Goal: Task Accomplishment & Management: Manage account settings

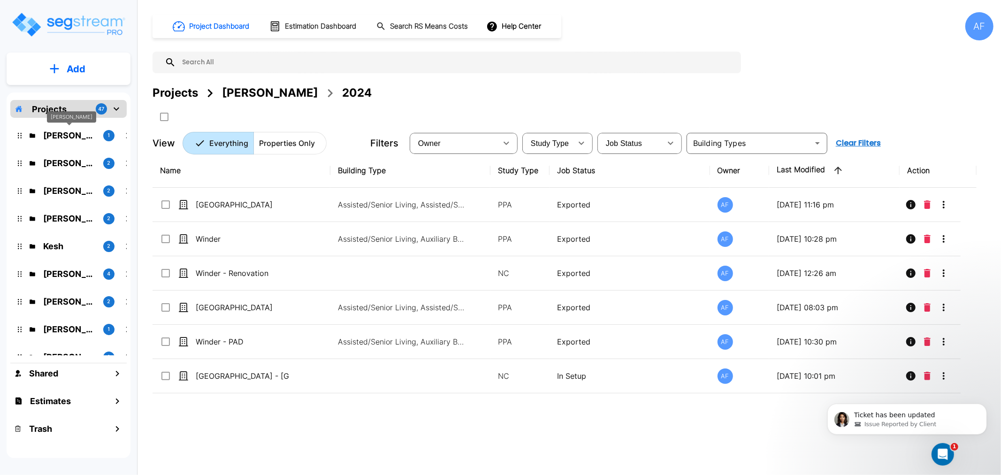
click at [60, 132] on p "Isaak Markovitz" at bounding box center [69, 135] width 53 height 13
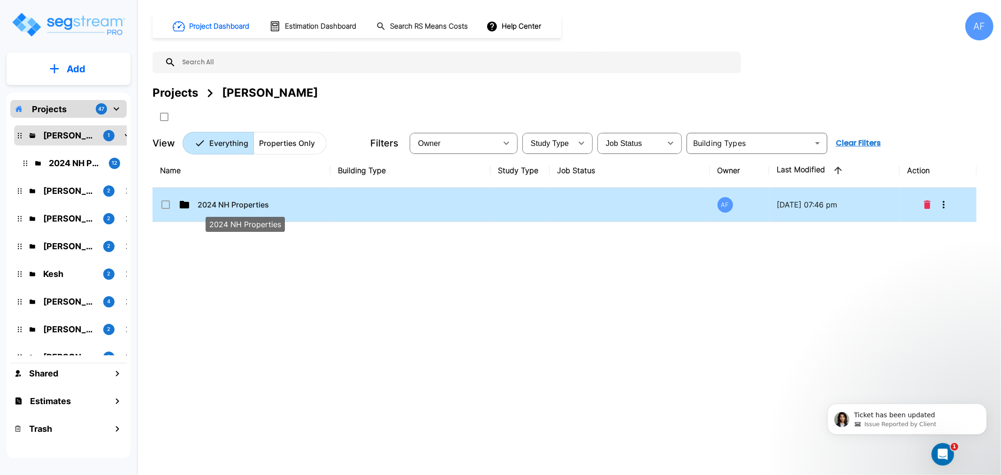
click at [222, 209] on p "2024 NH Properties" at bounding box center [245, 204] width 94 height 11
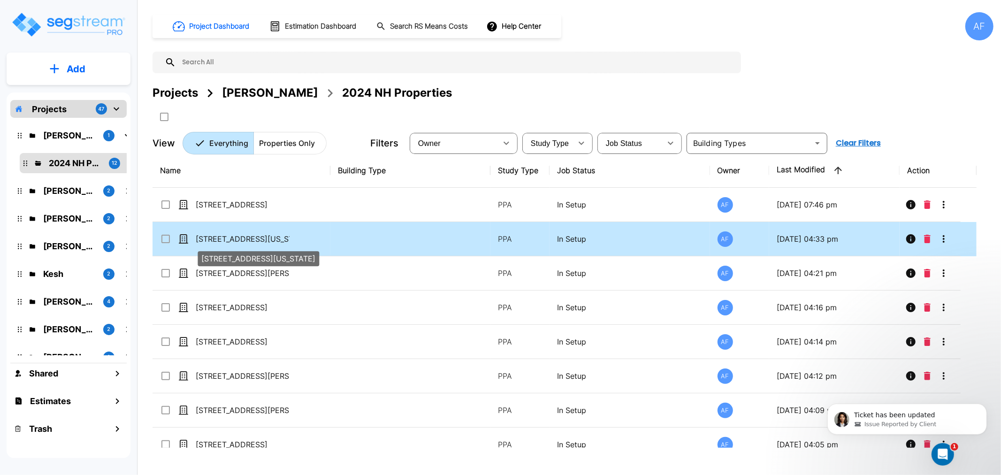
click at [223, 236] on p "1800 New York Avenue" at bounding box center [243, 238] width 94 height 11
checkbox input "true"
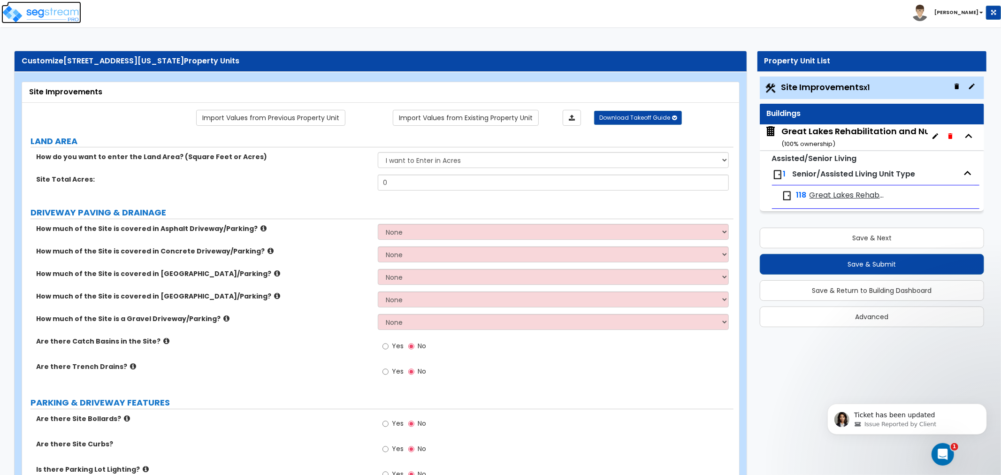
click at [50, 16] on img at bounding box center [41, 14] width 80 height 19
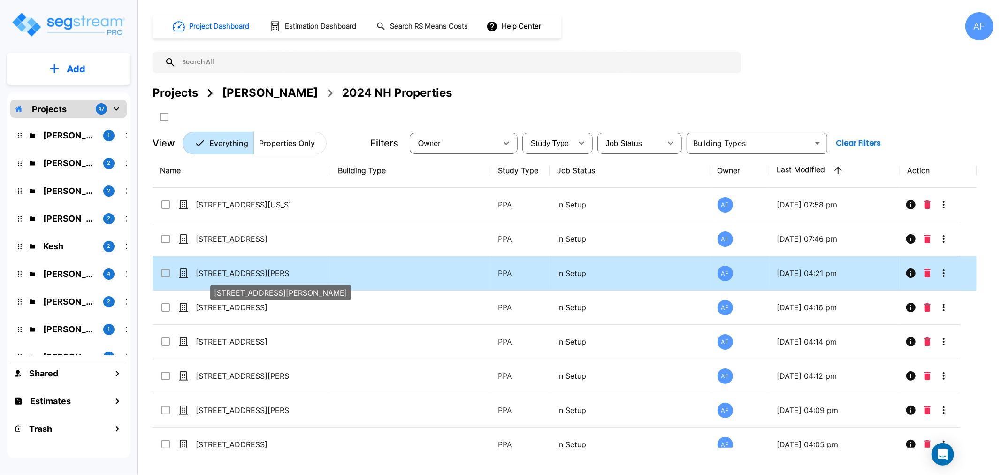
click at [215, 273] on p "[STREET_ADDRESS][PERSON_NAME]" at bounding box center [243, 273] width 94 height 11
click at [215, 274] on p "[STREET_ADDRESS][PERSON_NAME]" at bounding box center [243, 273] width 94 height 11
checkbox input "true"
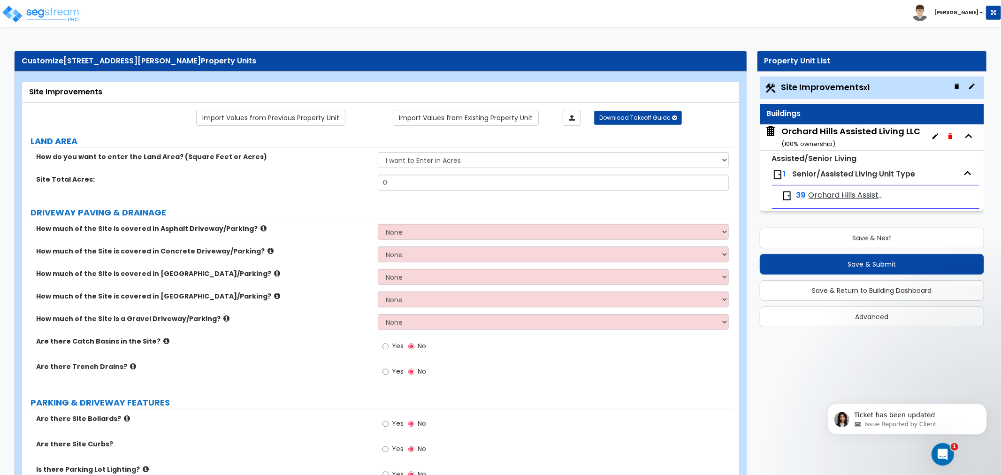
click at [974, 12] on b "[PERSON_NAME]" at bounding box center [957, 12] width 44 height 7
